Goal: Task Accomplishment & Management: Use online tool/utility

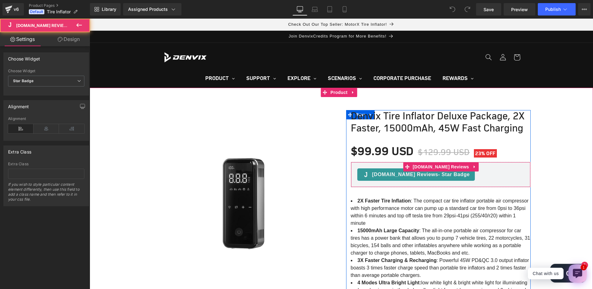
click at [482, 177] on div "[DOMAIN_NAME] Reviews - Star Badge" at bounding box center [440, 174] width 167 height 12
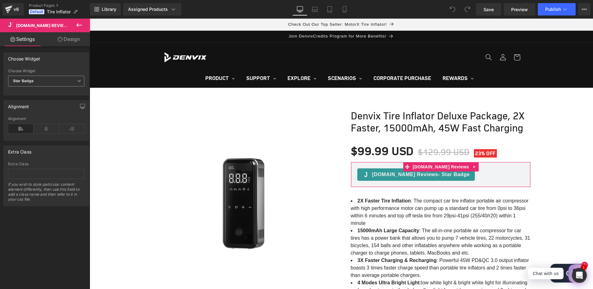
click at [47, 84] on span "Star Badge" at bounding box center [46, 81] width 76 height 11
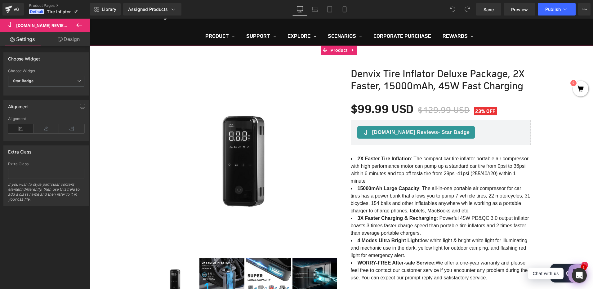
scroll to position [31, 0]
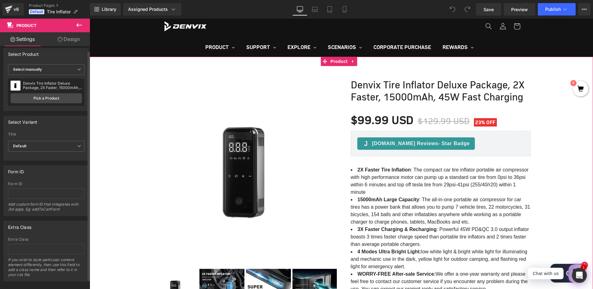
scroll to position [0, 0]
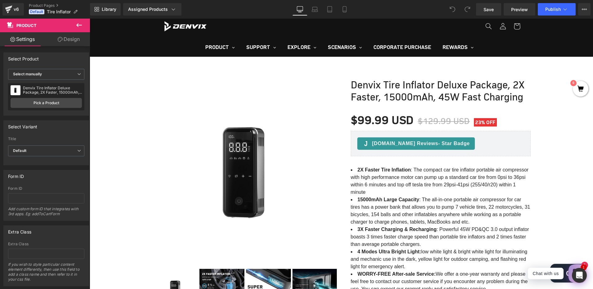
click at [78, 25] on icon at bounding box center [79, 25] width 6 height 4
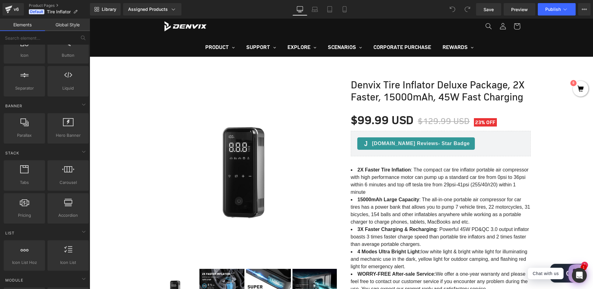
scroll to position [93, 0]
click at [29, 207] on div at bounding box center [24, 205] width 37 height 14
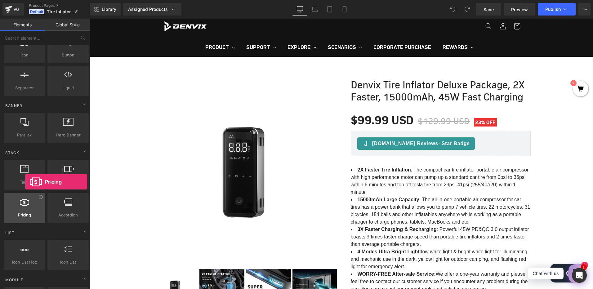
click at [25, 213] on span "Pricing" at bounding box center [24, 215] width 37 height 7
click at [38, 200] on div at bounding box center [24, 205] width 37 height 14
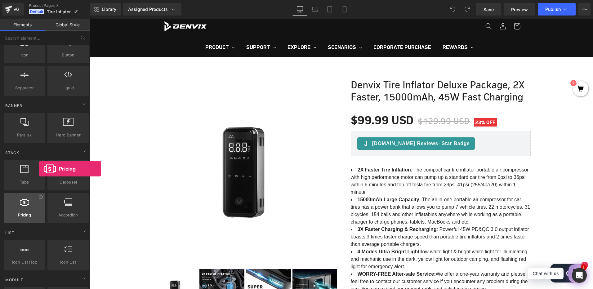
click at [39, 200] on div at bounding box center [24, 205] width 37 height 14
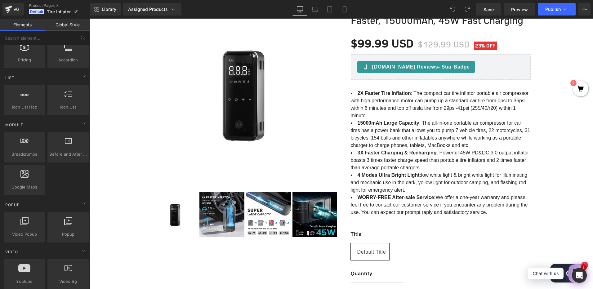
scroll to position [186, 0]
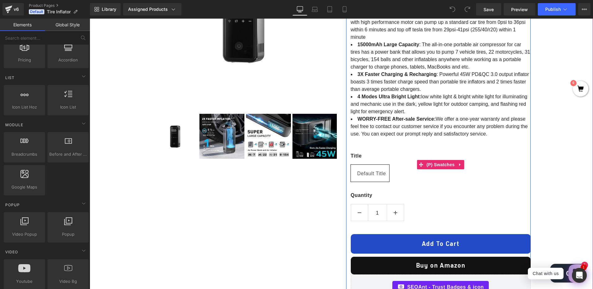
click at [391, 176] on div "Title Default Title" at bounding box center [441, 169] width 180 height 34
click at [364, 174] on span "Default Title" at bounding box center [371, 173] width 29 height 16
click at [354, 159] on label "Title" at bounding box center [441, 158] width 180 height 12
click at [354, 155] on label "Title" at bounding box center [441, 158] width 180 height 12
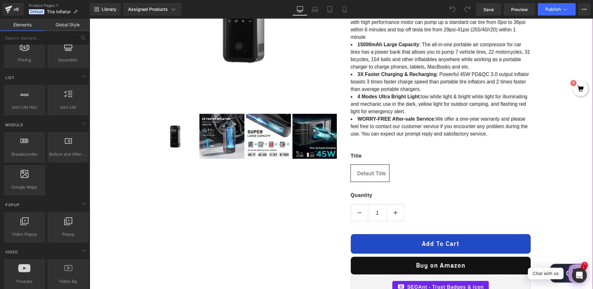
click at [573, 197] on div "BUY 2 FOR EXTRA 10% OFF! (P) Image ‹" at bounding box center [341, 265] width 503 height 700
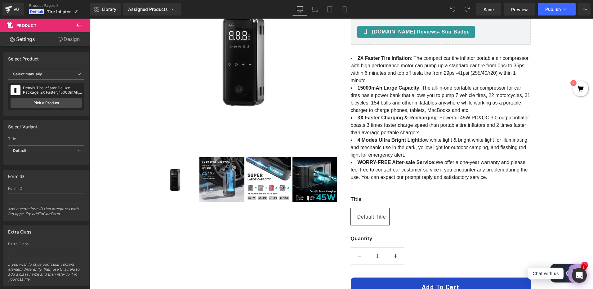
scroll to position [0, 0]
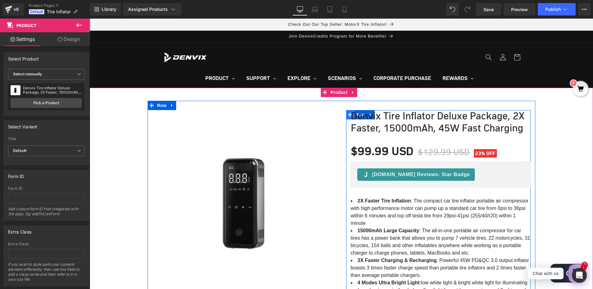
click at [348, 115] on icon at bounding box center [350, 114] width 4 height 4
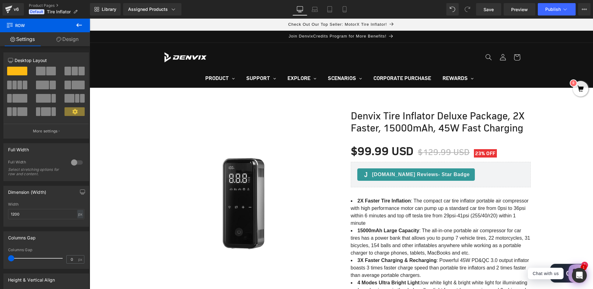
click at [82, 21] on icon at bounding box center [78, 24] width 7 height 7
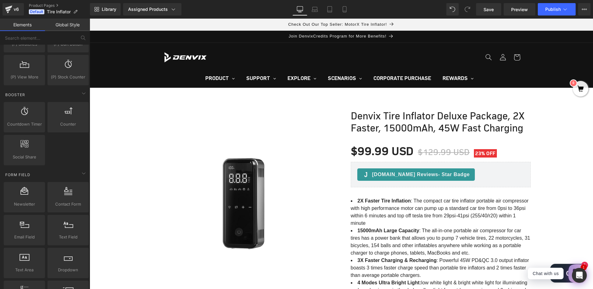
scroll to position [806, 0]
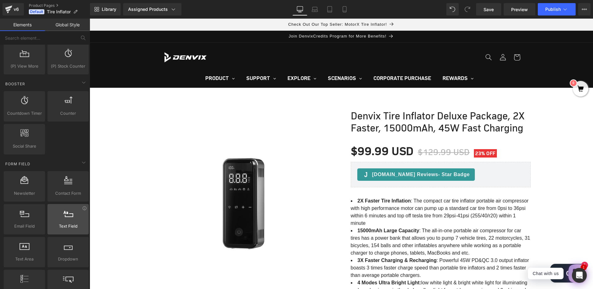
click at [68, 218] on div at bounding box center [67, 216] width 37 height 14
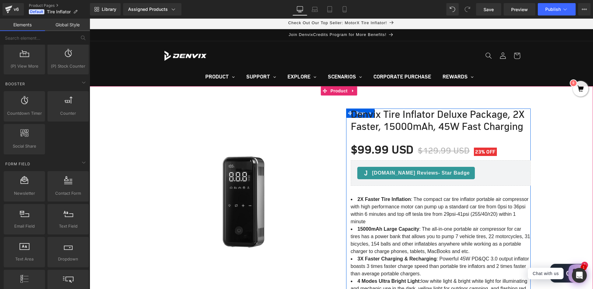
scroll to position [0, 0]
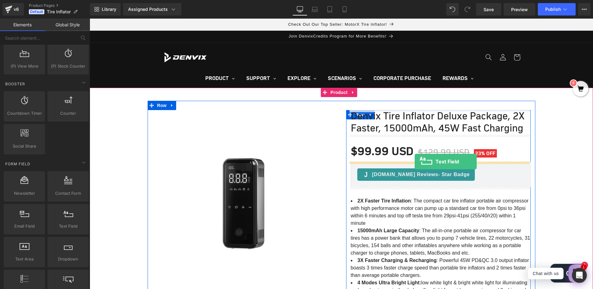
drag, startPoint x: 154, startPoint y: 241, endPoint x: 414, endPoint y: 161, distance: 271.9
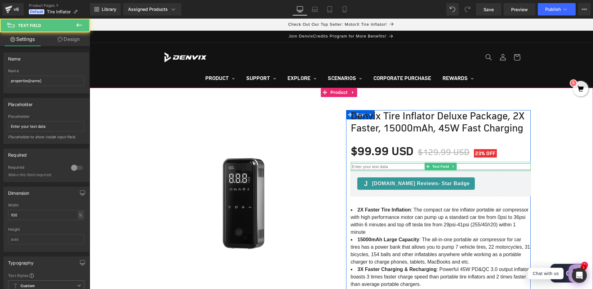
click at [382, 166] on input "text" at bounding box center [441, 166] width 180 height 7
paste input "SMART20OFF"
type input "SMART20OFF"
click at [489, 164] on input "text" at bounding box center [441, 166] width 180 height 7
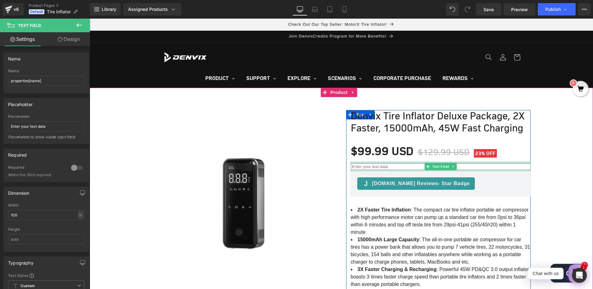
click at [356, 162] on div at bounding box center [441, 163] width 180 height 2
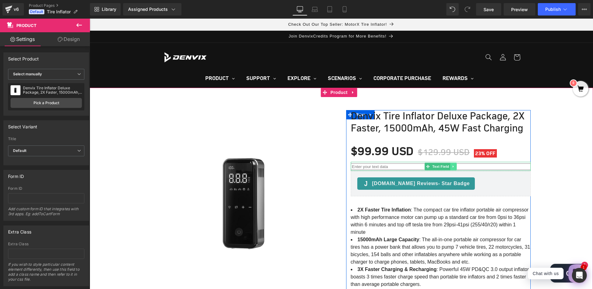
click at [453, 167] on link at bounding box center [453, 166] width 7 height 7
click at [455, 167] on icon at bounding box center [456, 166] width 3 height 3
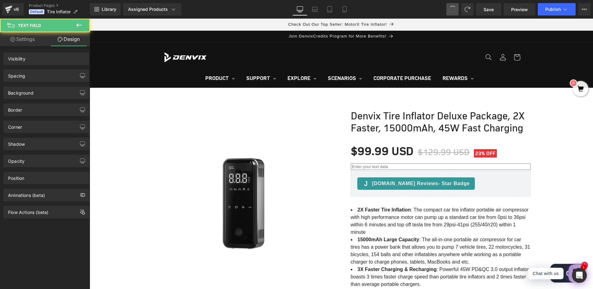
click at [452, 7] on span at bounding box center [452, 9] width 10 height 10
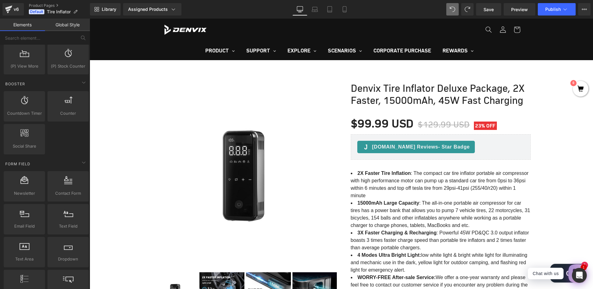
scroll to position [23, 0]
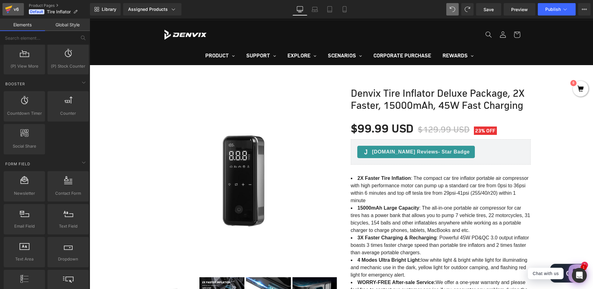
click at [14, 9] on div "v6" at bounding box center [16, 9] width 8 height 8
